Goal: Task Accomplishment & Management: Manage account settings

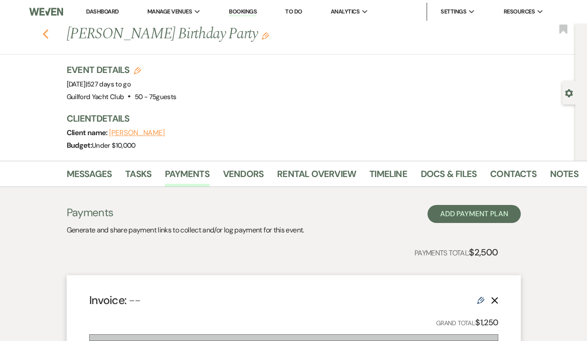
click at [43, 32] on icon "Previous" at bounding box center [45, 34] width 7 height 11
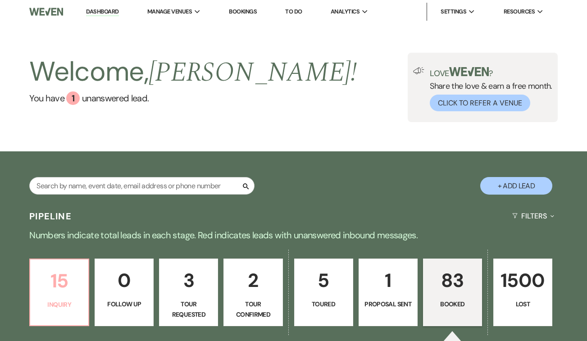
click at [69, 278] on p "15" at bounding box center [59, 281] width 47 height 30
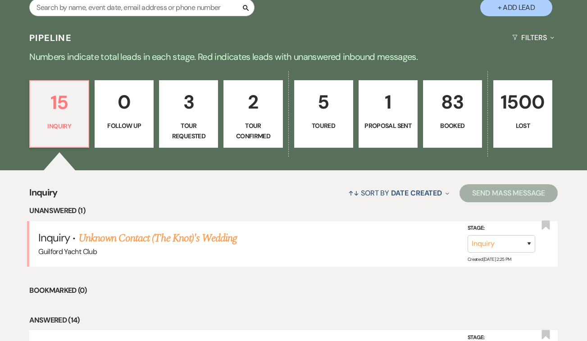
scroll to position [185, 0]
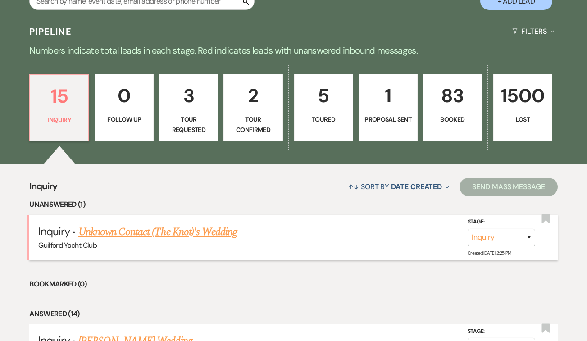
click at [135, 232] on link "Unknown Contact (The Knot)'s Wedding" at bounding box center [157, 232] width 159 height 16
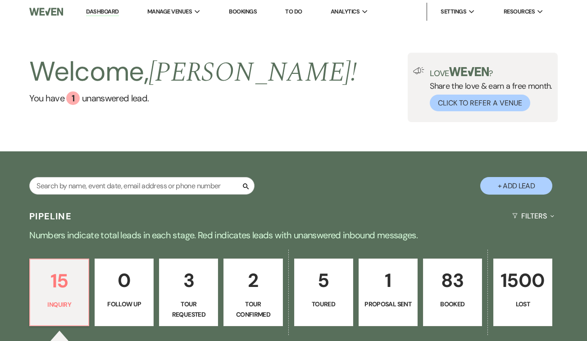
select select "2"
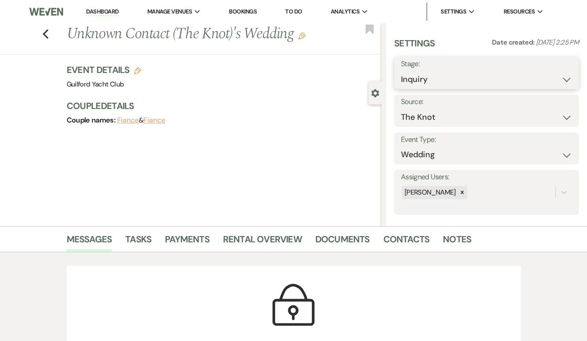
click at [423, 81] on select "Inquiry Follow Up Tour Requested Tour Confirmed Toured Proposal Sent Booked Lost" at bounding box center [486, 80] width 171 height 18
select select "8"
click at [401, 71] on select "Inquiry Follow Up Tour Requested Tour Confirmed Toured Proposal Sent Booked Lost" at bounding box center [486, 80] width 171 height 18
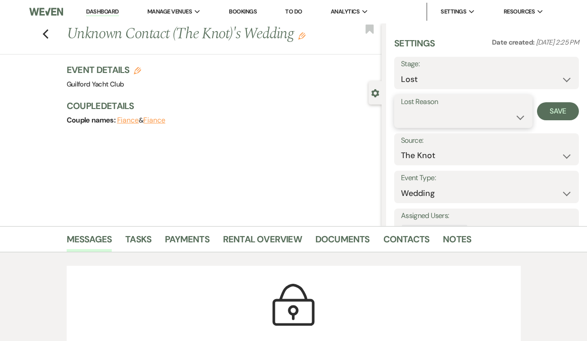
click at [418, 111] on select "Booked Elsewhere Budget Date Unavailable No Response Not a Good Match Capacity …" at bounding box center [463, 118] width 125 height 18
select select "7"
click at [401, 109] on select "Booked Elsewhere Budget Date Unavailable No Response Not a Good Match Capacity …" at bounding box center [463, 118] width 125 height 18
click at [563, 112] on button "Save" at bounding box center [558, 111] width 42 height 18
click at [46, 35] on icon "Previous" at bounding box center [45, 34] width 7 height 11
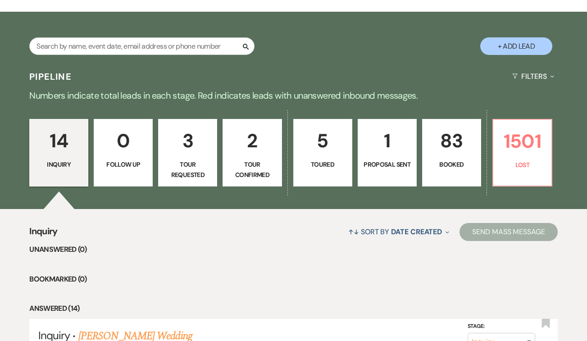
scroll to position [141, 0]
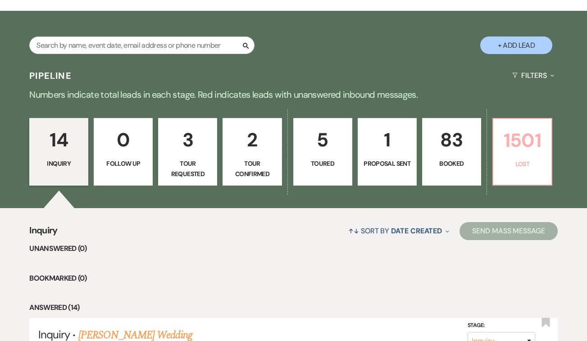
click at [516, 150] on p "1501" at bounding box center [522, 140] width 47 height 30
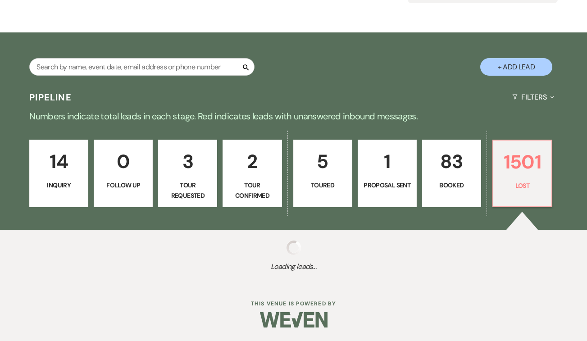
select select "8"
select select "7"
select select "8"
select select "5"
select select "8"
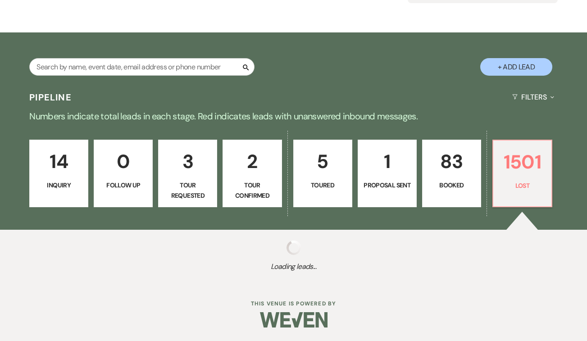
select select "7"
select select "8"
select select "9"
select select "8"
select select "5"
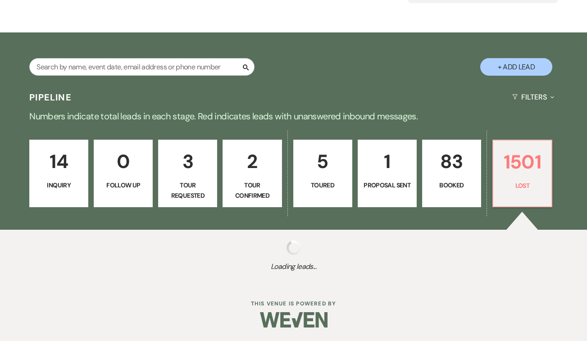
select select "8"
select select "5"
select select "8"
select select "5"
select select "8"
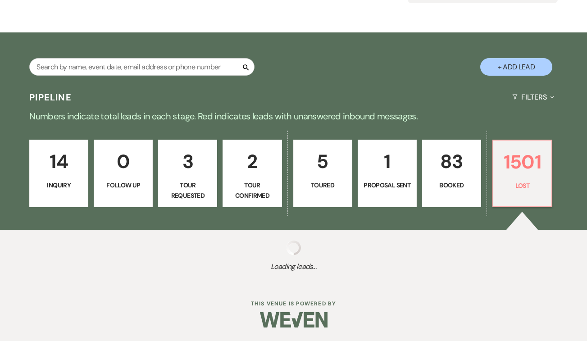
select select "5"
select select "8"
select select "9"
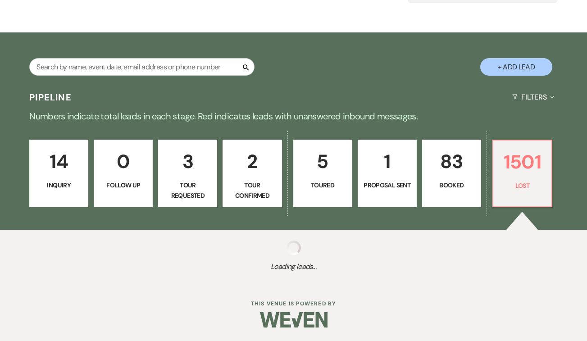
select select "8"
select select "5"
select select "8"
select select "5"
select select "8"
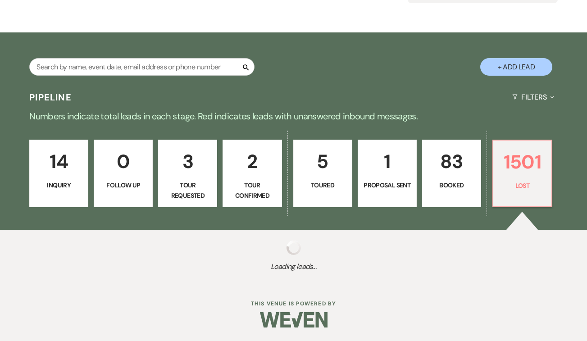
select select "5"
select select "8"
select select "5"
select select "8"
select select "5"
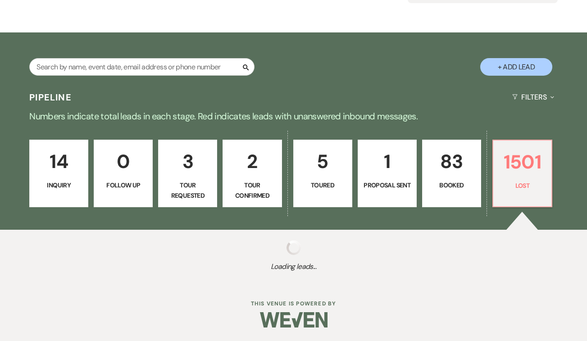
select select "8"
select select "5"
select select "8"
select select "5"
select select "8"
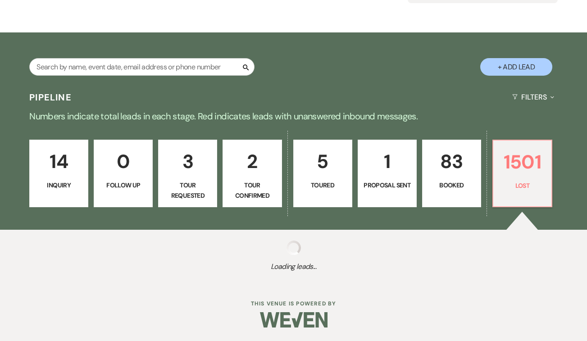
select select "5"
select select "8"
select select "5"
select select "8"
select select "5"
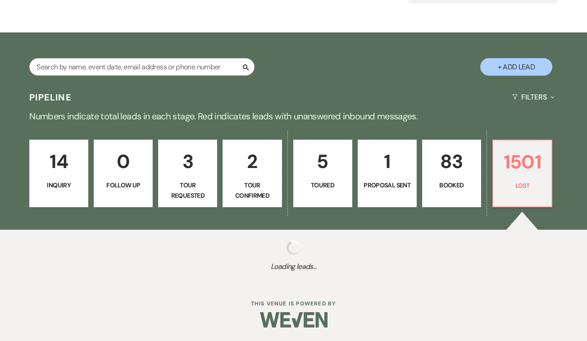
select select "8"
select select "5"
select select "8"
select select "5"
select select "8"
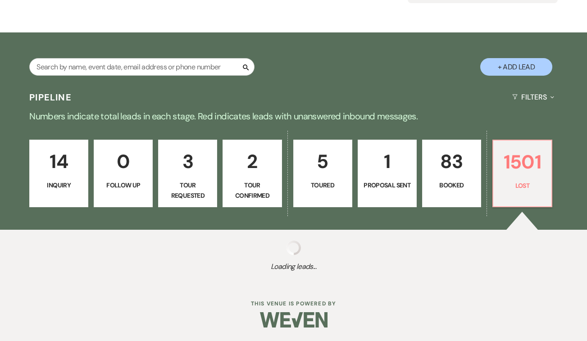
select select "5"
select select "8"
select select "5"
select select "8"
select select "5"
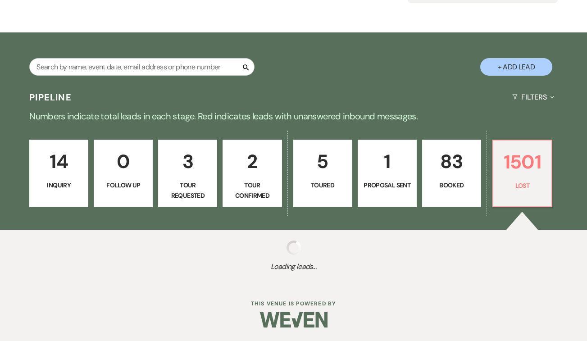
select select "8"
select select "10"
select select "8"
select select "5"
select select "8"
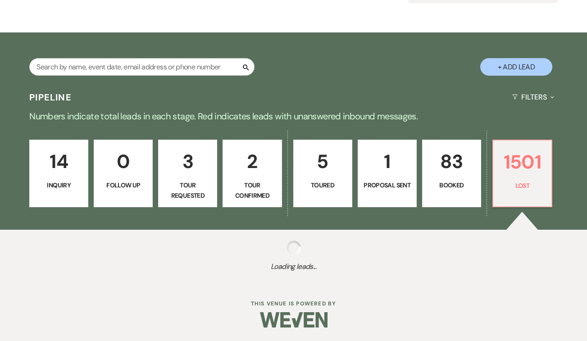
select select "5"
select select "8"
select select "10"
select select "8"
select select "5"
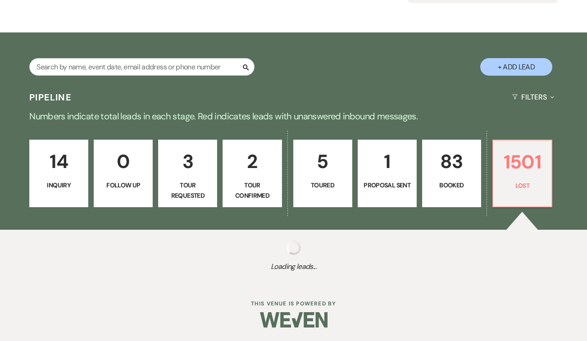
select select "8"
select select "5"
select select "8"
select select "6"
select select "8"
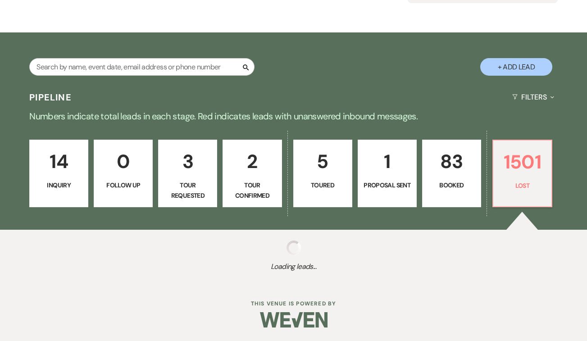
select select "6"
select select "8"
select select "10"
select select "8"
select select "10"
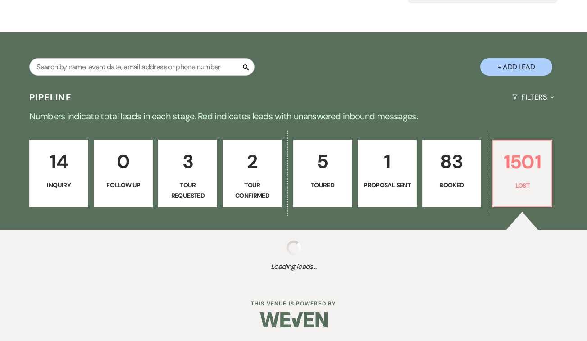
select select "8"
select select "5"
select select "8"
select select "5"
select select "8"
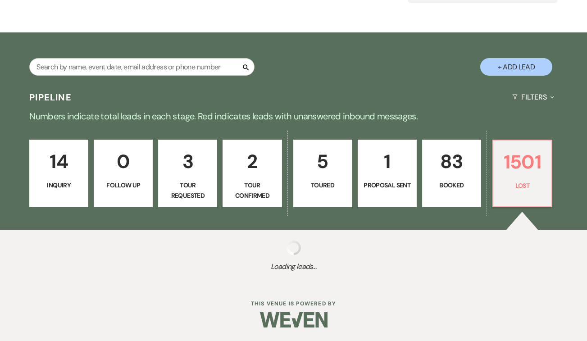
select select "5"
select select "8"
select select "5"
select select "8"
select select "5"
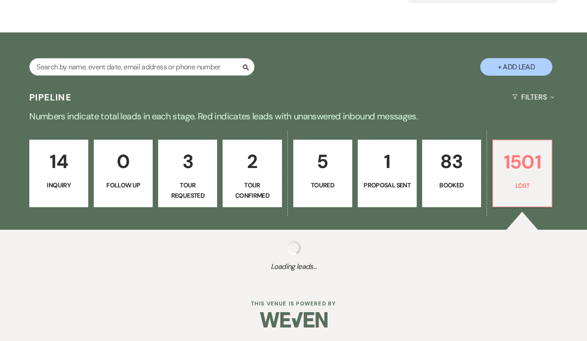
select select "8"
select select "5"
select select "8"
select select "5"
select select "8"
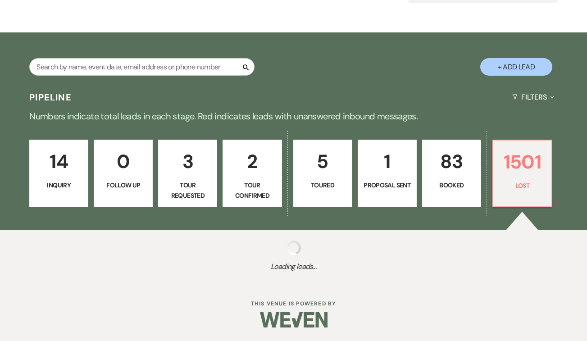
select select "5"
select select "8"
select select "5"
select select "8"
select select "7"
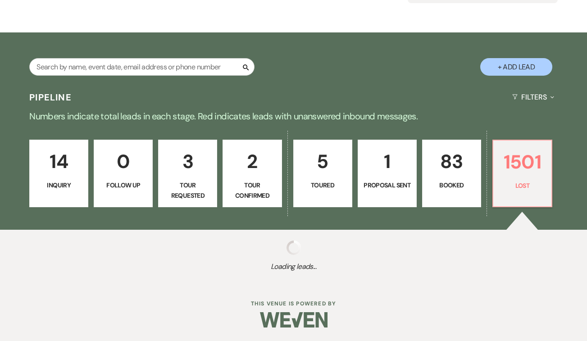
select select "8"
select select "5"
select select "8"
select select "5"
select select "8"
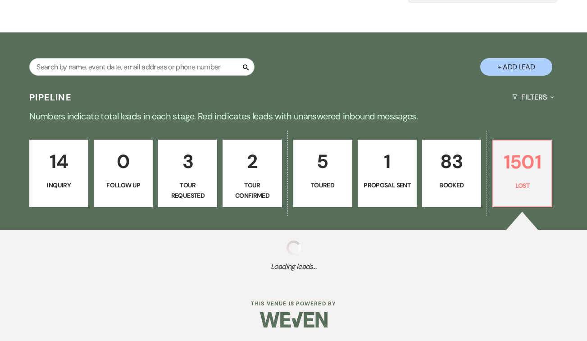
select select "5"
select select "8"
select select "5"
select select "8"
select select "5"
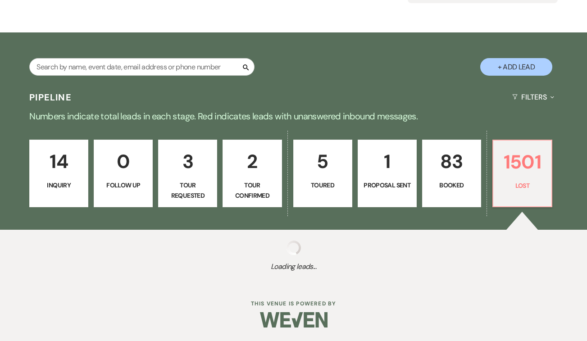
select select "8"
select select "5"
select select "8"
select select "6"
select select "8"
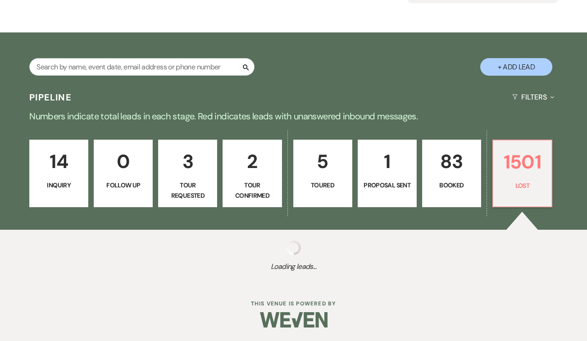
select select "10"
select select "8"
select select "5"
select select "8"
select select "7"
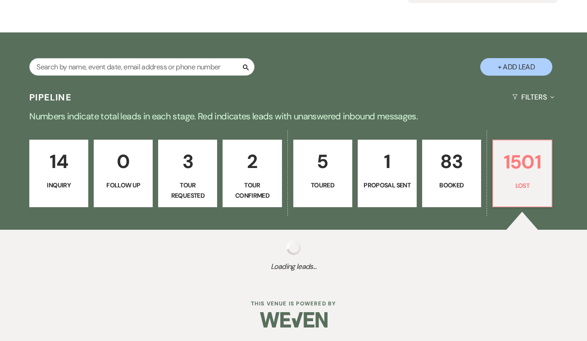
select select "8"
select select "5"
select select "8"
select select "5"
select select "8"
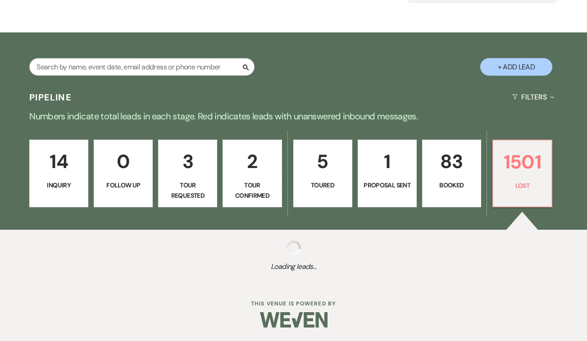
select select "5"
select select "8"
select select "6"
select select "8"
select select "7"
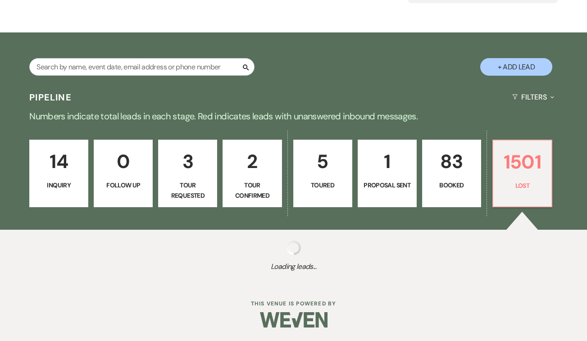
select select "8"
select select "5"
select select "8"
select select "6"
select select "8"
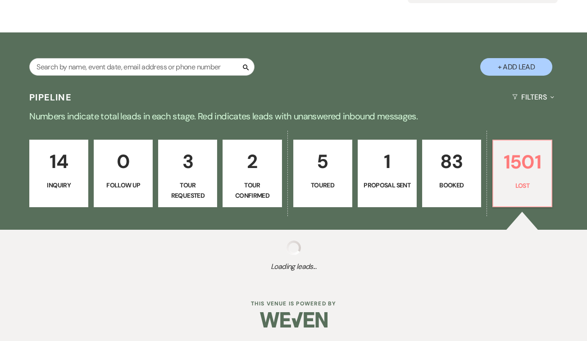
select select "5"
select select "8"
select select "5"
select select "8"
select select "5"
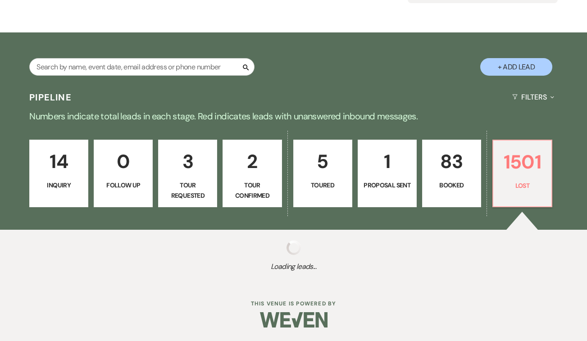
select select "8"
select select "5"
select select "8"
select select "5"
select select "8"
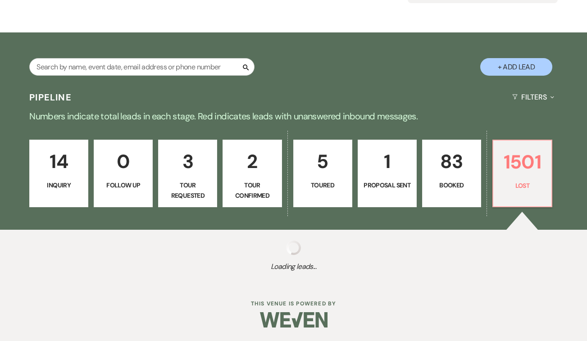
select select "5"
select select "8"
select select "5"
select select "8"
select select "5"
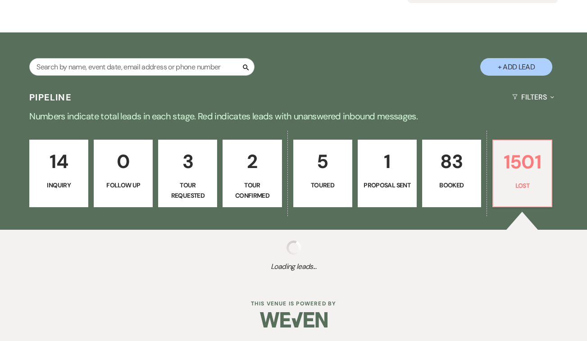
select select "8"
select select "5"
select select "8"
select select "5"
select select "8"
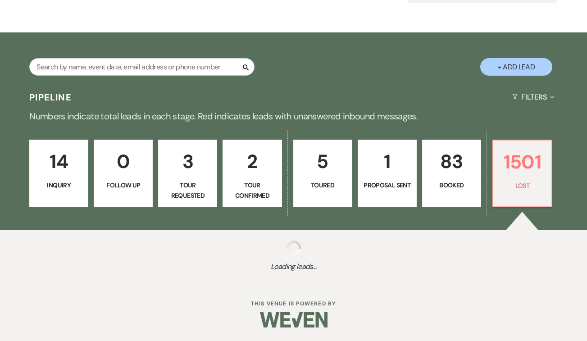
select select "5"
select select "8"
select select "5"
select select "8"
select select "5"
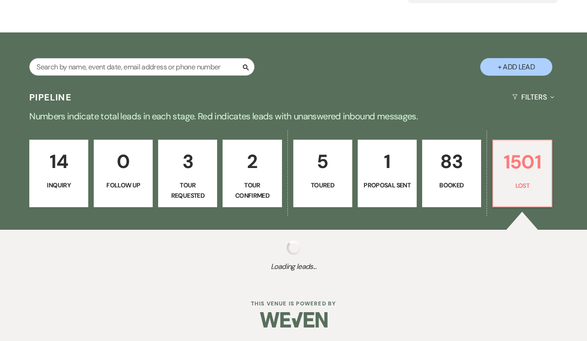
select select "8"
select select "5"
select select "8"
select select "5"
select select "8"
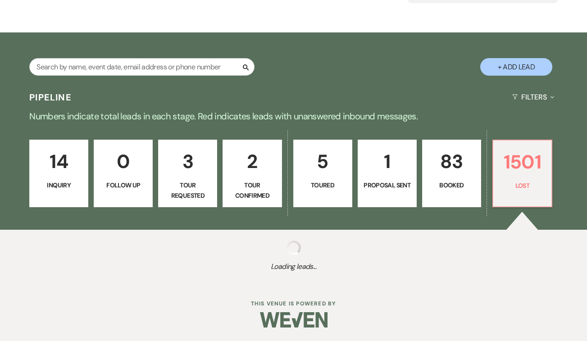
select select "5"
select select "8"
select select "5"
select select "8"
select select "5"
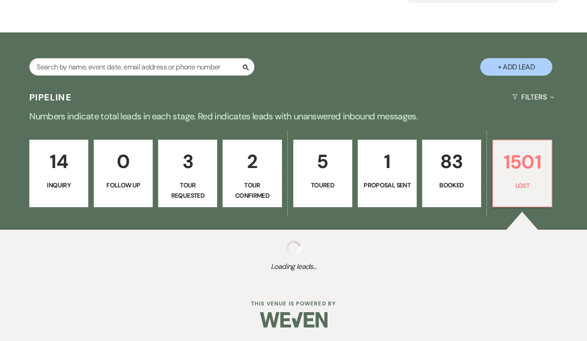
select select "8"
select select "5"
select select "8"
select select "5"
select select "8"
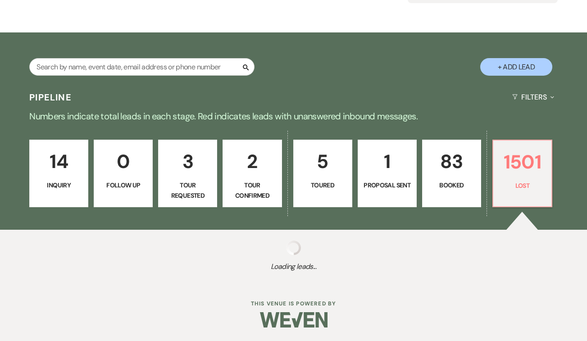
select select "6"
select select "8"
select select "5"
select select "8"
select select "5"
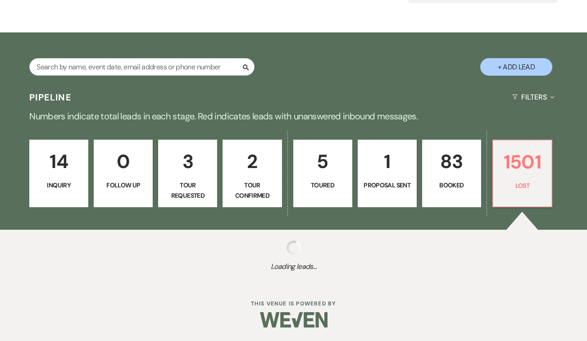
select select "8"
select select "5"
select select "8"
select select "5"
select select "8"
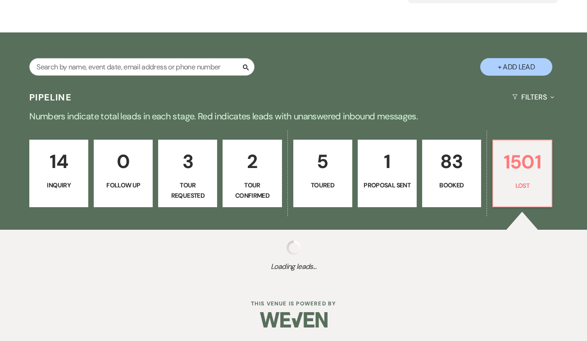
select select "6"
select select "8"
select select "5"
select select "8"
select select "5"
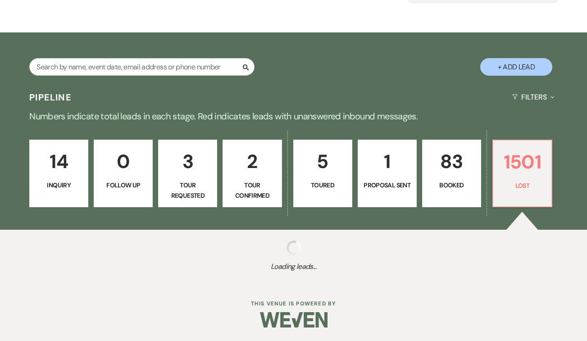
select select "8"
select select "6"
select select "8"
select select "5"
select select "8"
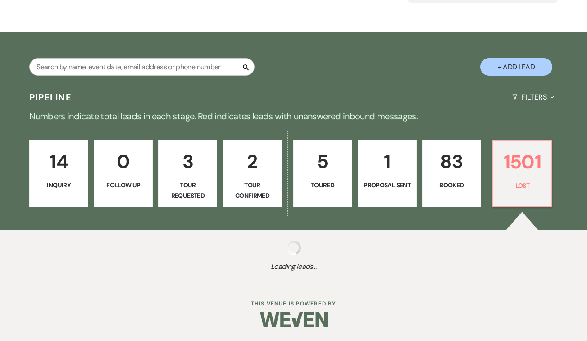
select select "5"
select select "8"
select select "6"
select select "8"
select select "5"
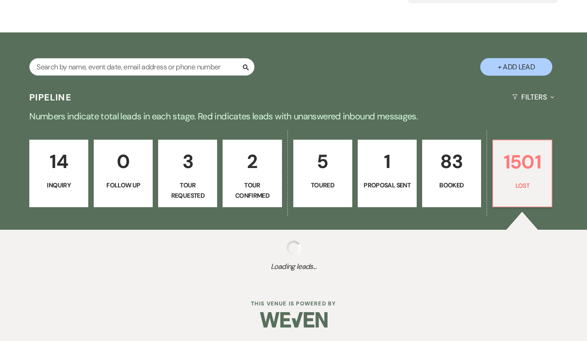
select select "8"
select select "5"
select select "8"
select select "5"
select select "8"
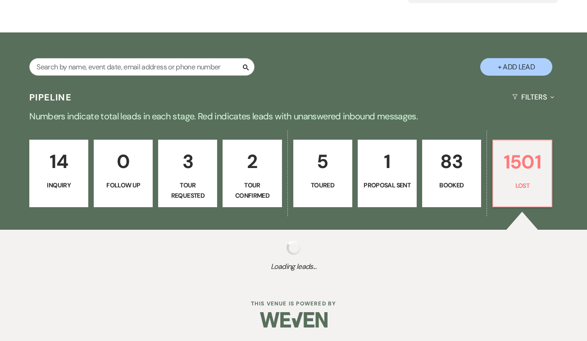
select select "5"
select select "8"
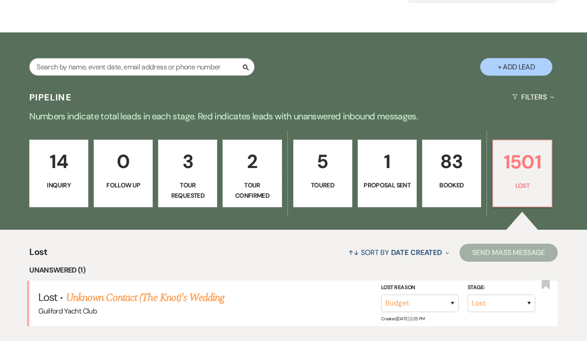
scroll to position [141, 0]
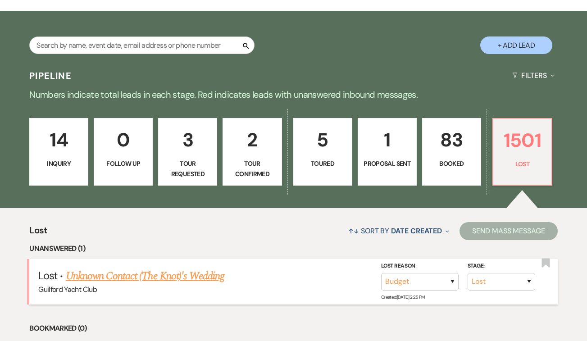
click at [202, 278] on link "Unknown Contact (The Knot)'s Wedding" at bounding box center [145, 276] width 159 height 16
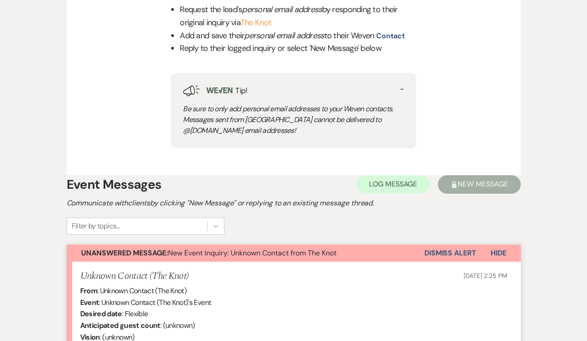
scroll to position [432, 0]
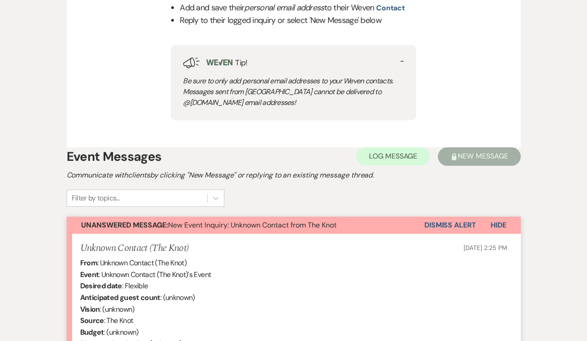
click at [445, 222] on button "Dismiss Alert" at bounding box center [451, 225] width 52 height 17
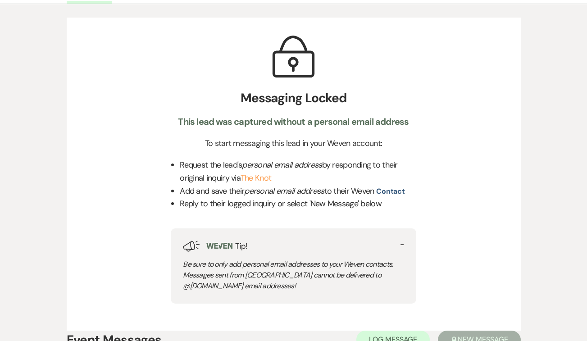
scroll to position [0, 0]
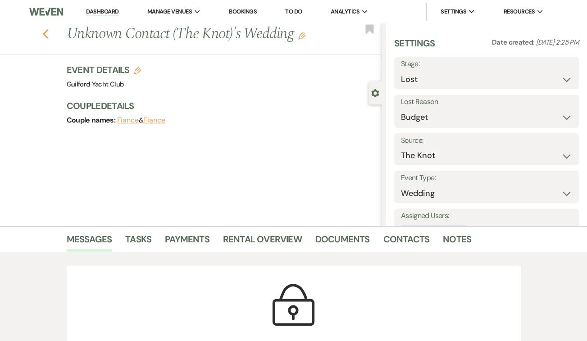
click at [44, 33] on use "button" at bounding box center [45, 34] width 6 height 10
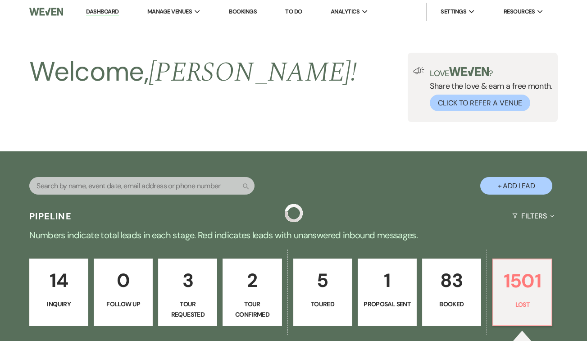
scroll to position [141, 0]
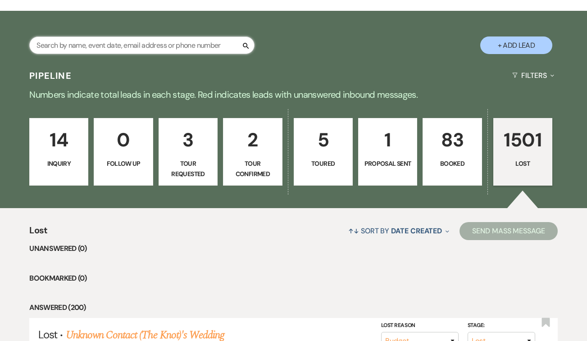
click at [101, 42] on input "text" at bounding box center [141, 46] width 225 height 18
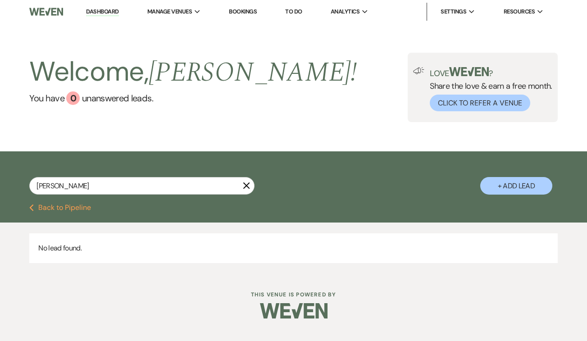
click at [61, 210] on button "Previous Back to Pipeline" at bounding box center [60, 207] width 62 height 7
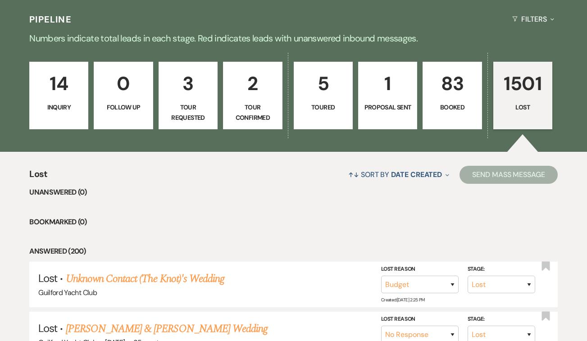
scroll to position [198, 0]
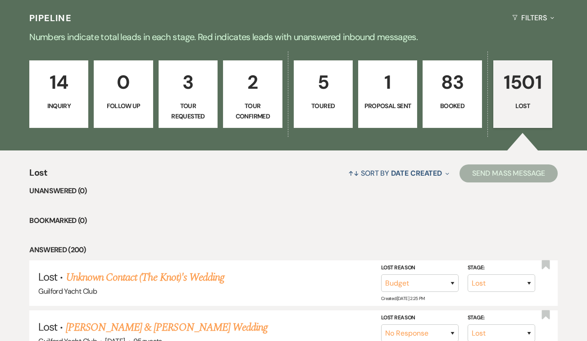
click at [58, 73] on p "14" at bounding box center [58, 82] width 47 height 30
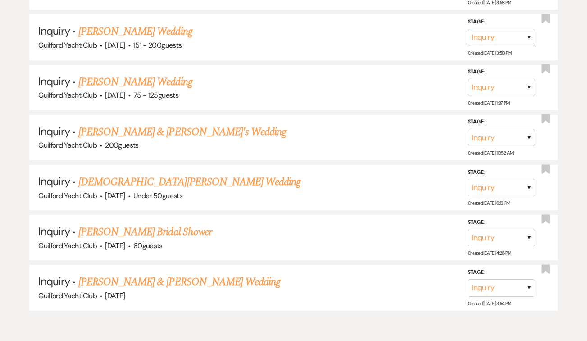
scroll to position [847, 0]
